Goal: Task Accomplishment & Management: Complete application form

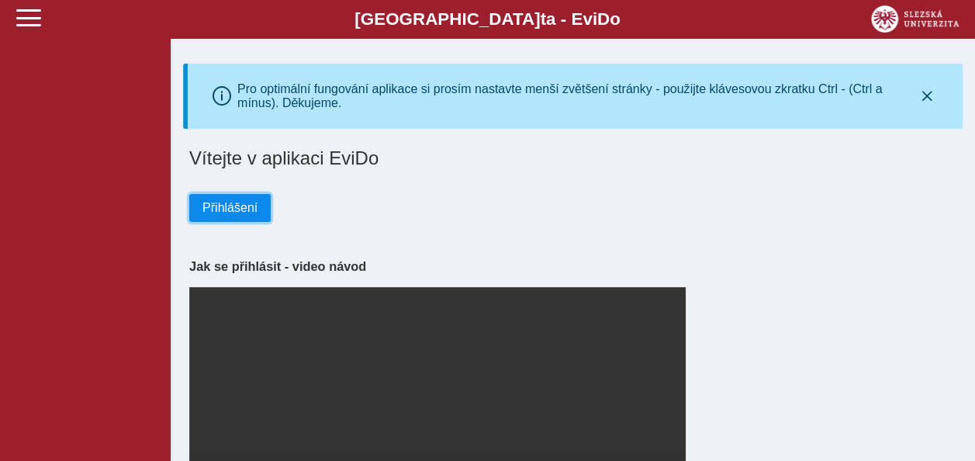
click at [229, 213] on span "Přihlášení" at bounding box center [229, 208] width 55 height 14
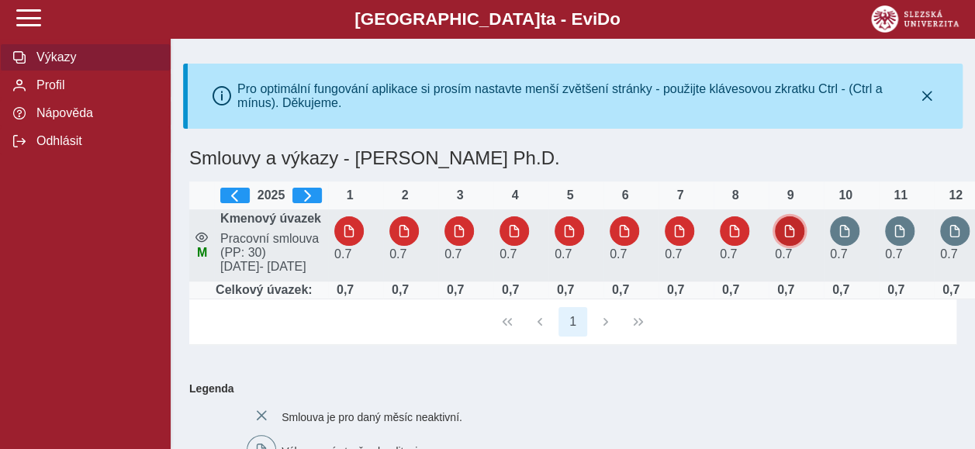
click at [792, 237] on span "button" at bounding box center [790, 231] width 12 height 12
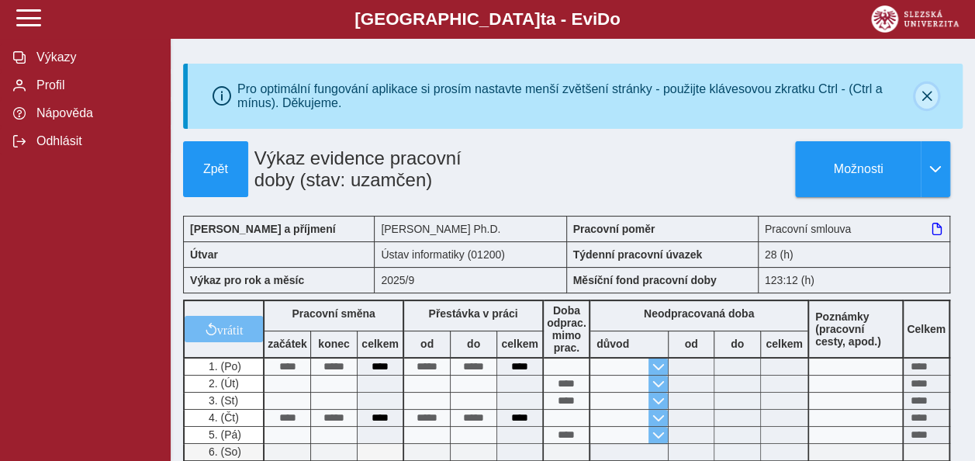
click at [928, 99] on icon "button" at bounding box center [927, 96] width 12 height 12
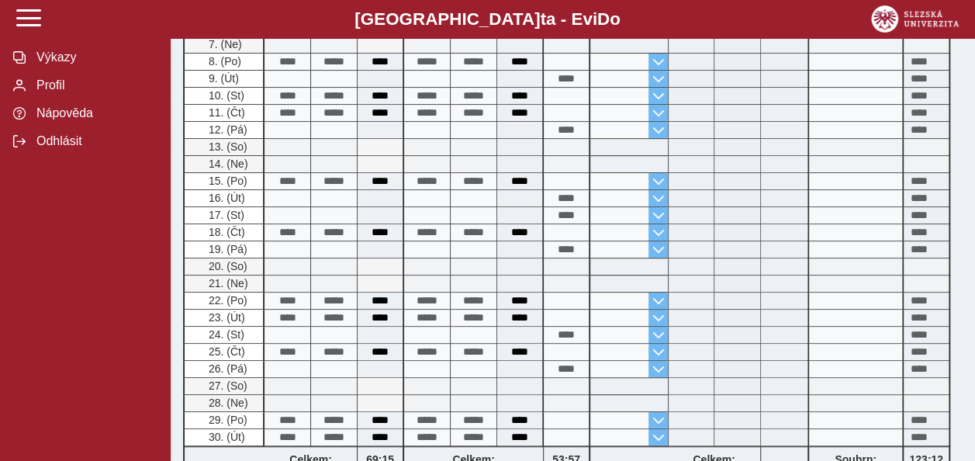
scroll to position [340, 0]
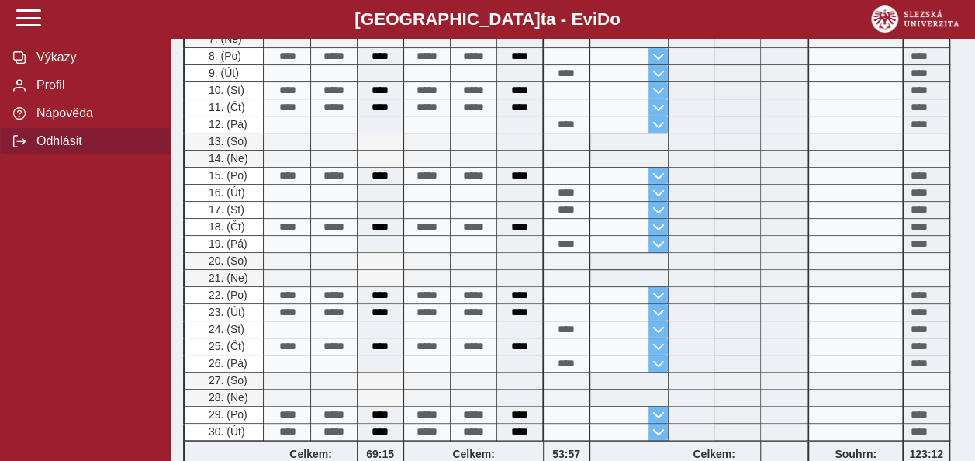
click at [57, 144] on span "Odhlásit" at bounding box center [95, 141] width 126 height 14
